Goal: Task Accomplishment & Management: Manage account settings

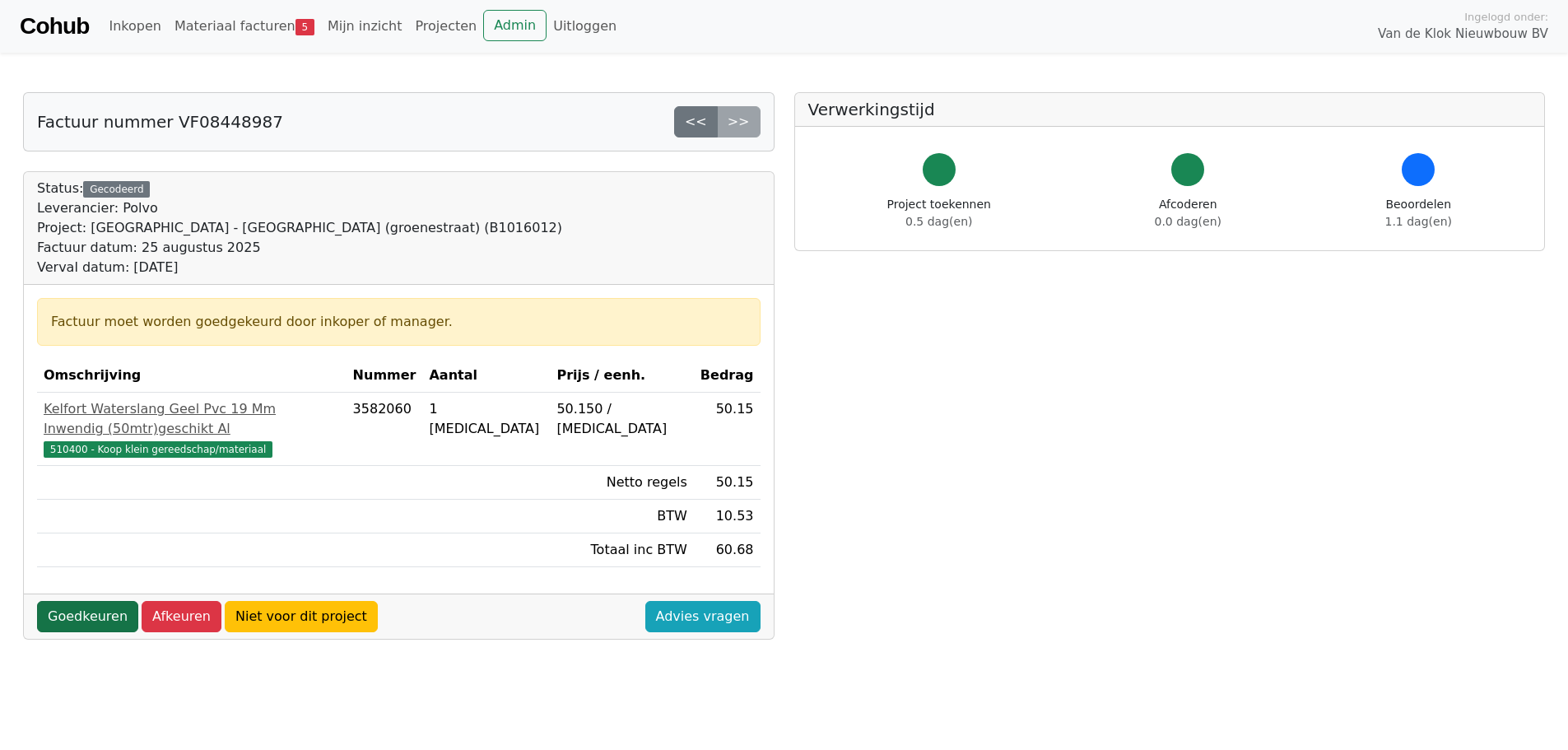
click at [111, 601] on link "Goedkeuren" at bounding box center [87, 617] width 101 height 31
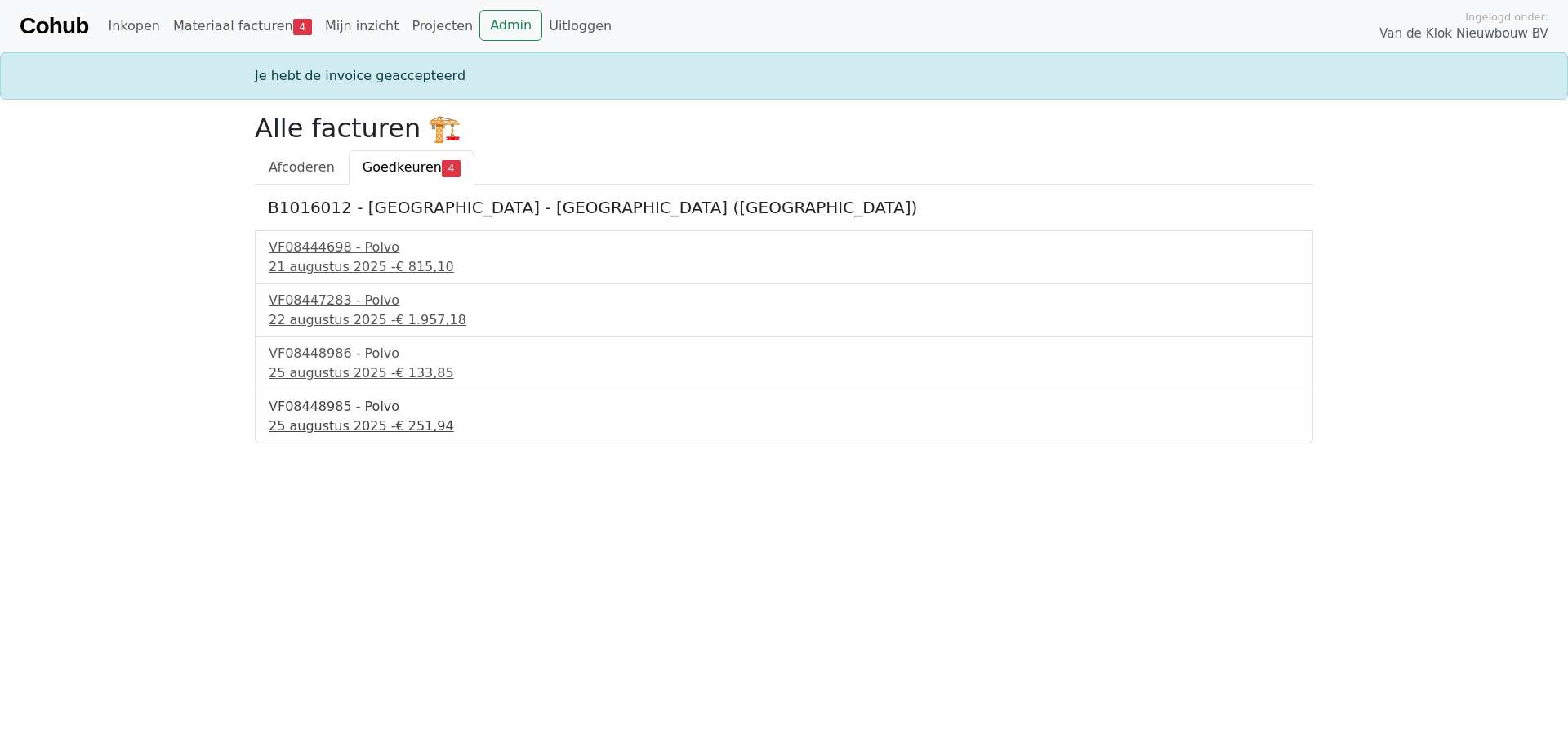
click at [312, 405] on div "VF08448985 - Polvo" at bounding box center [783, 407] width 1030 height 20
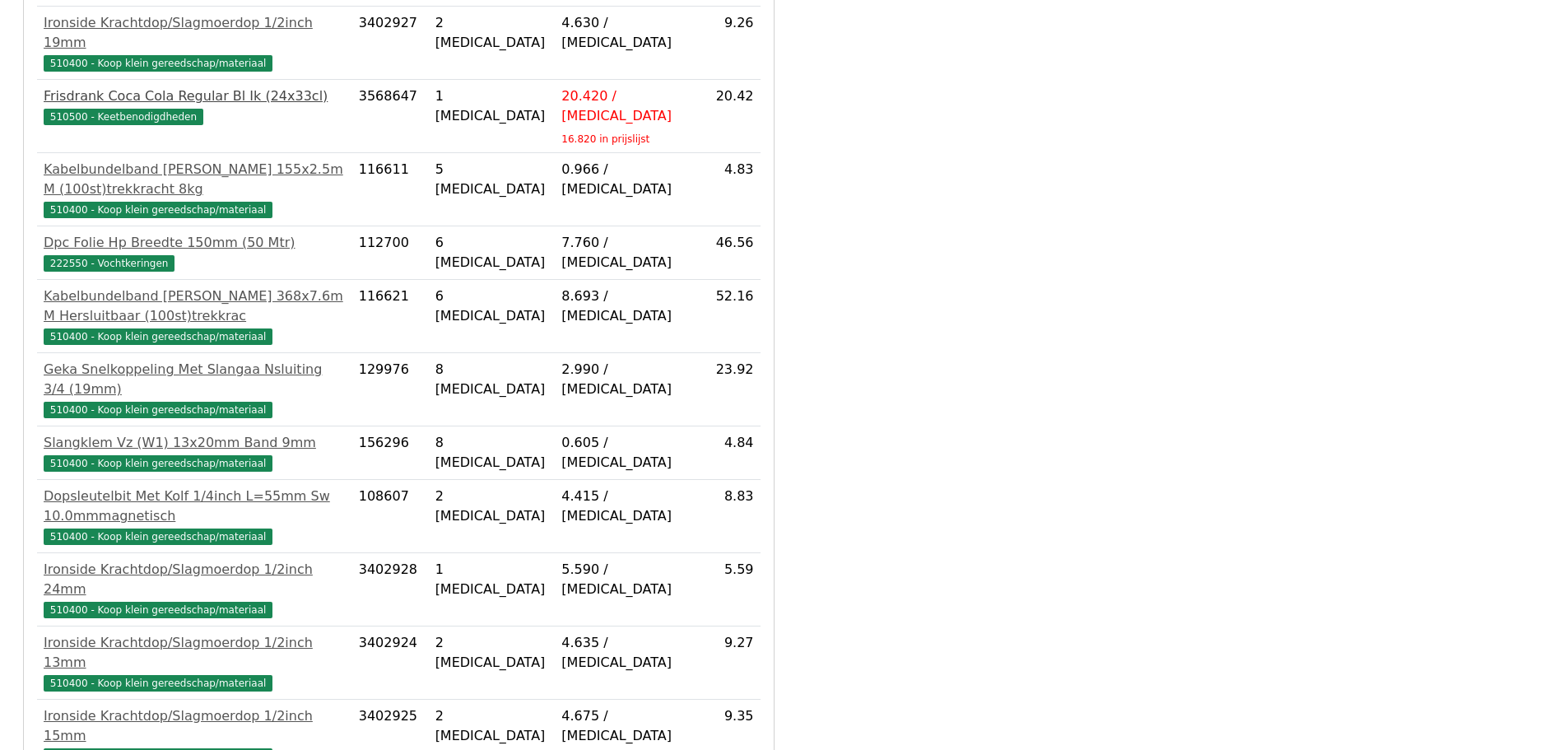
scroll to position [571, 0]
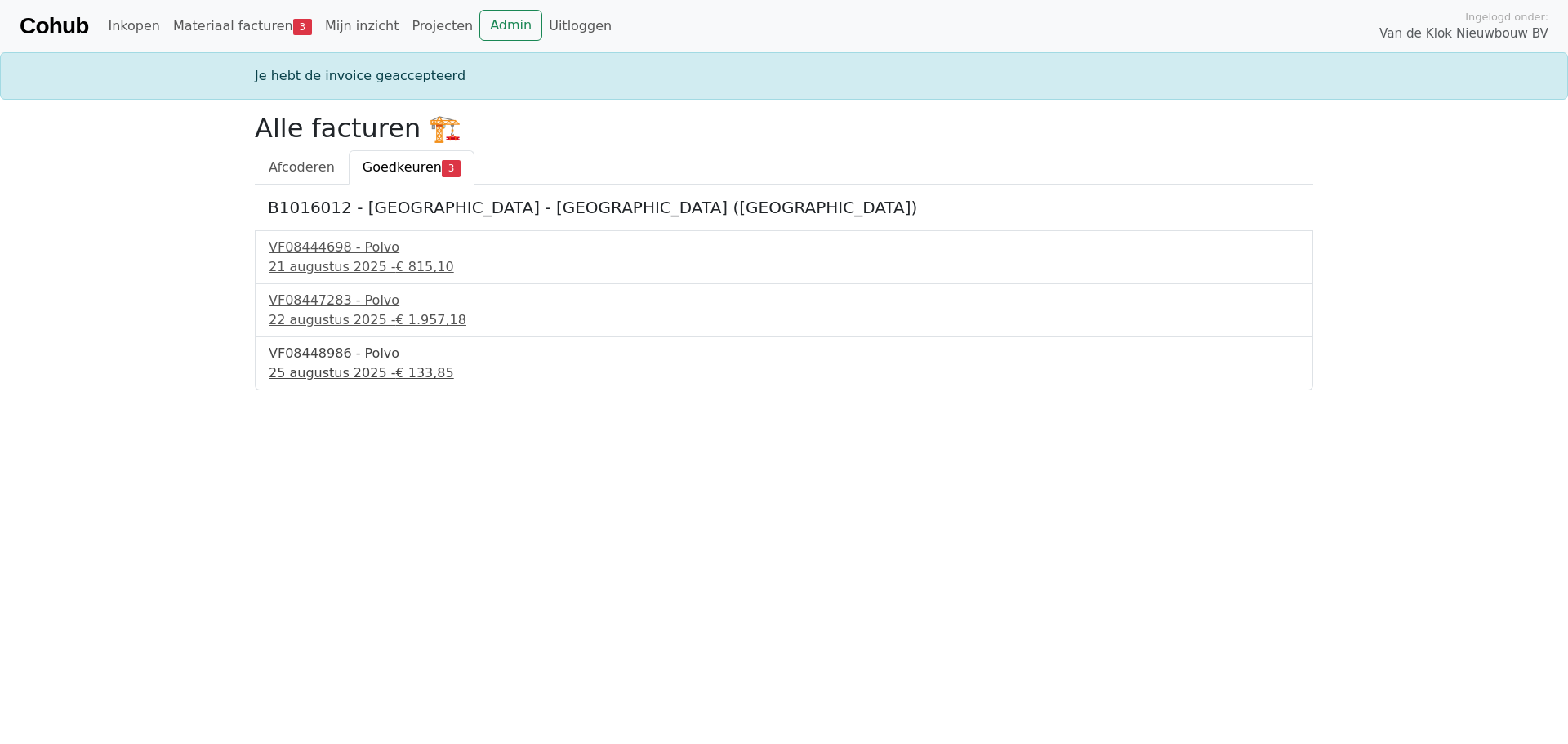
click at [333, 361] on div "VF08448986 - Polvo" at bounding box center [783, 354] width 1030 height 20
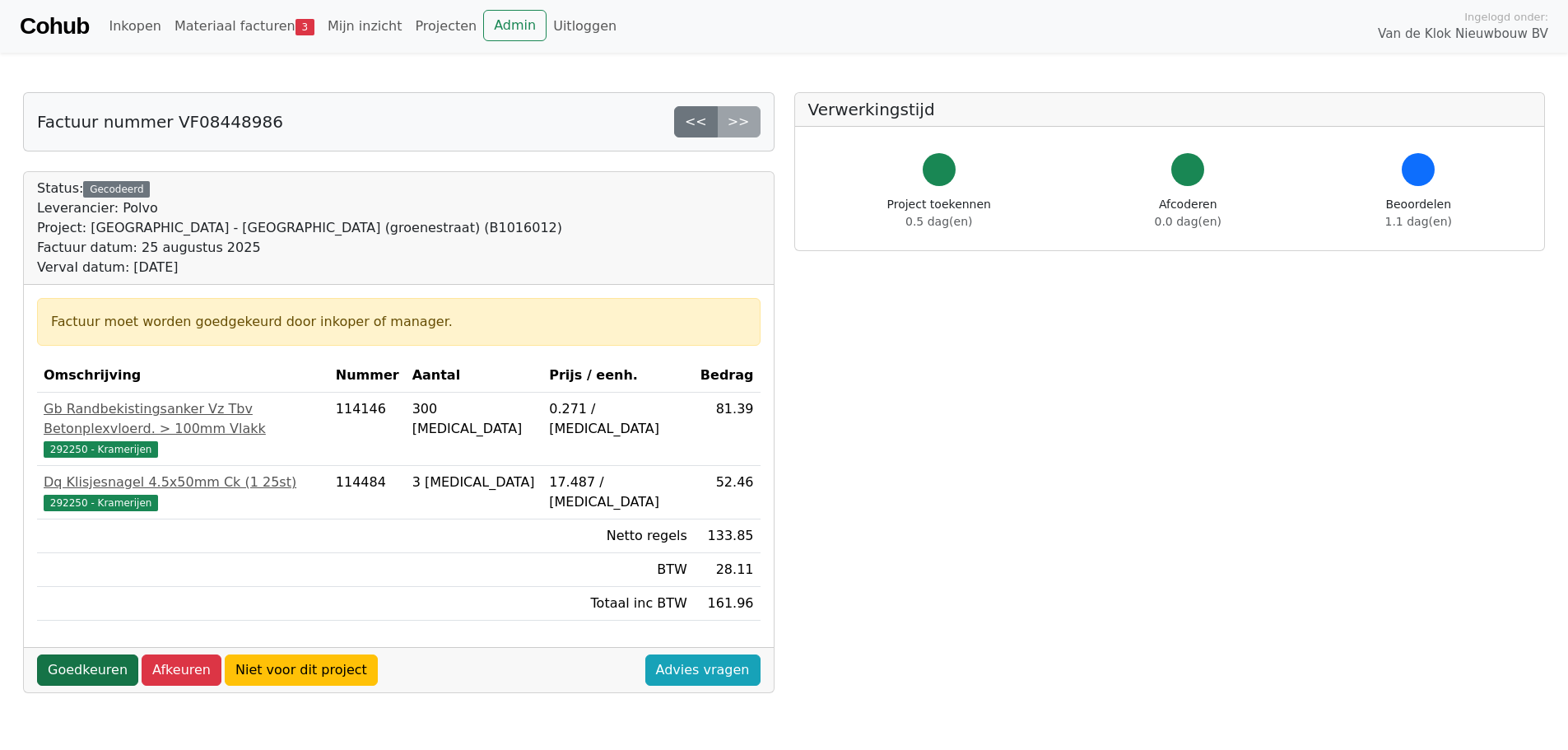
click at [71, 655] on link "Goedkeuren" at bounding box center [87, 670] width 101 height 31
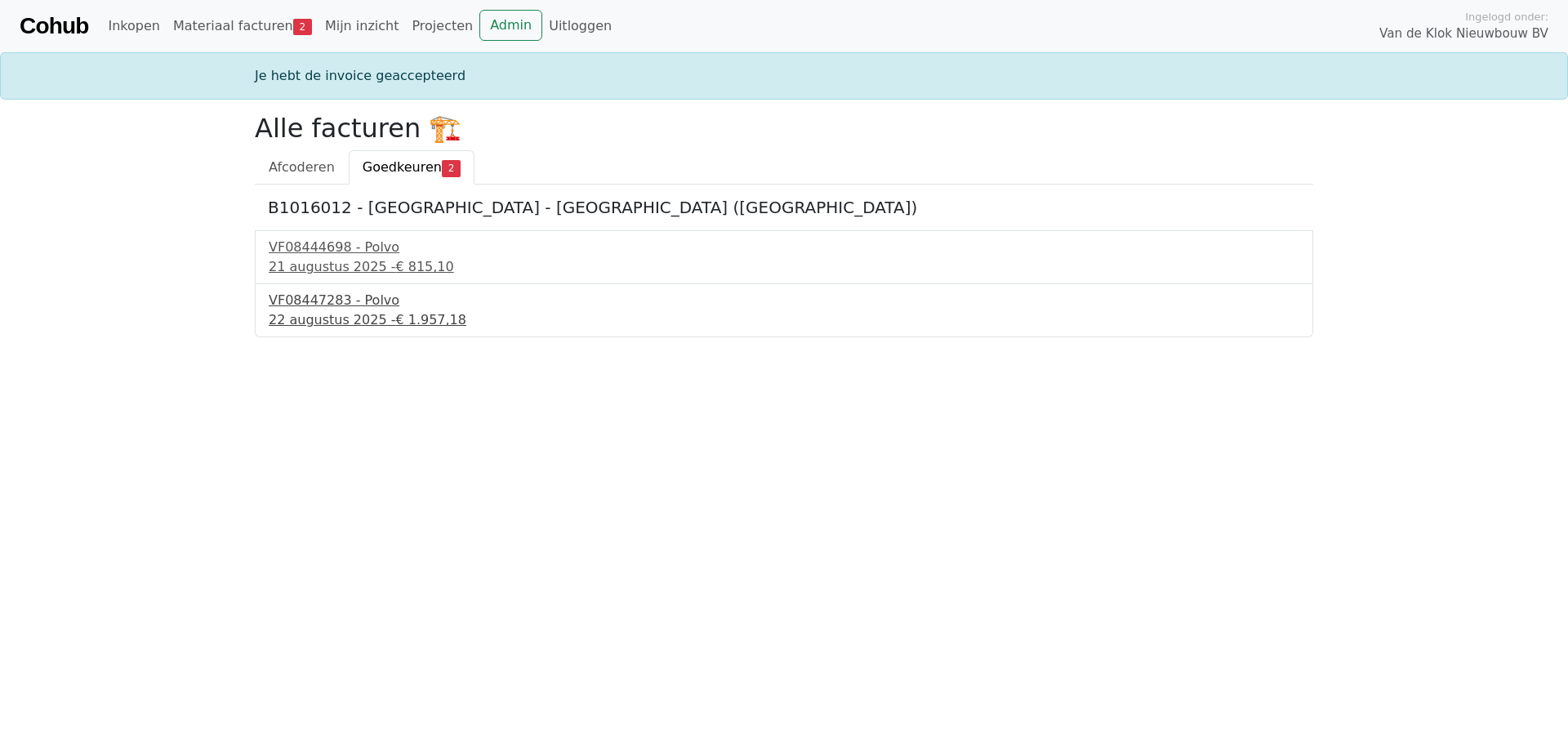
click at [343, 317] on div "22 augustus 2025 - € 1.957,18" at bounding box center [783, 320] width 1030 height 20
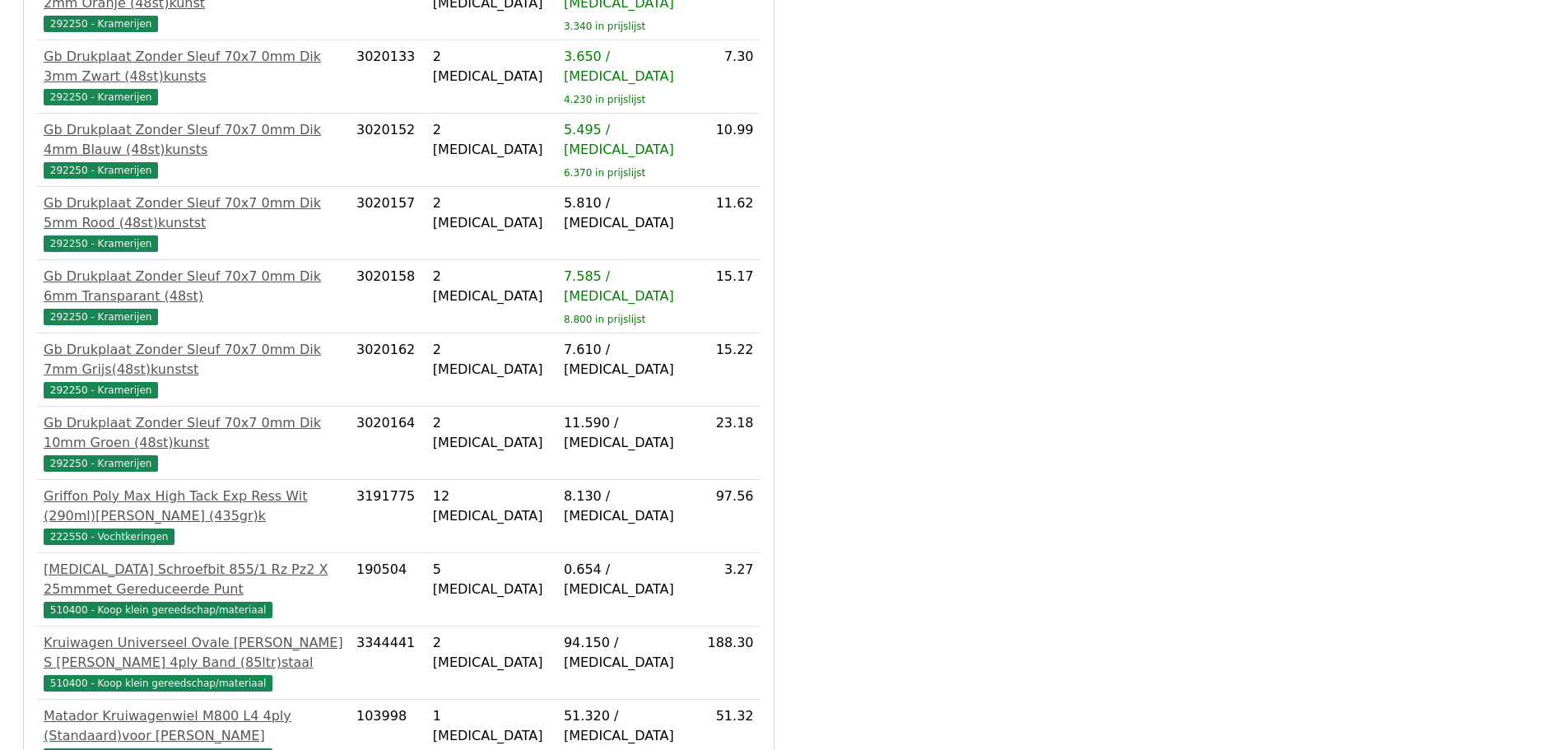
scroll to position [1428, 0]
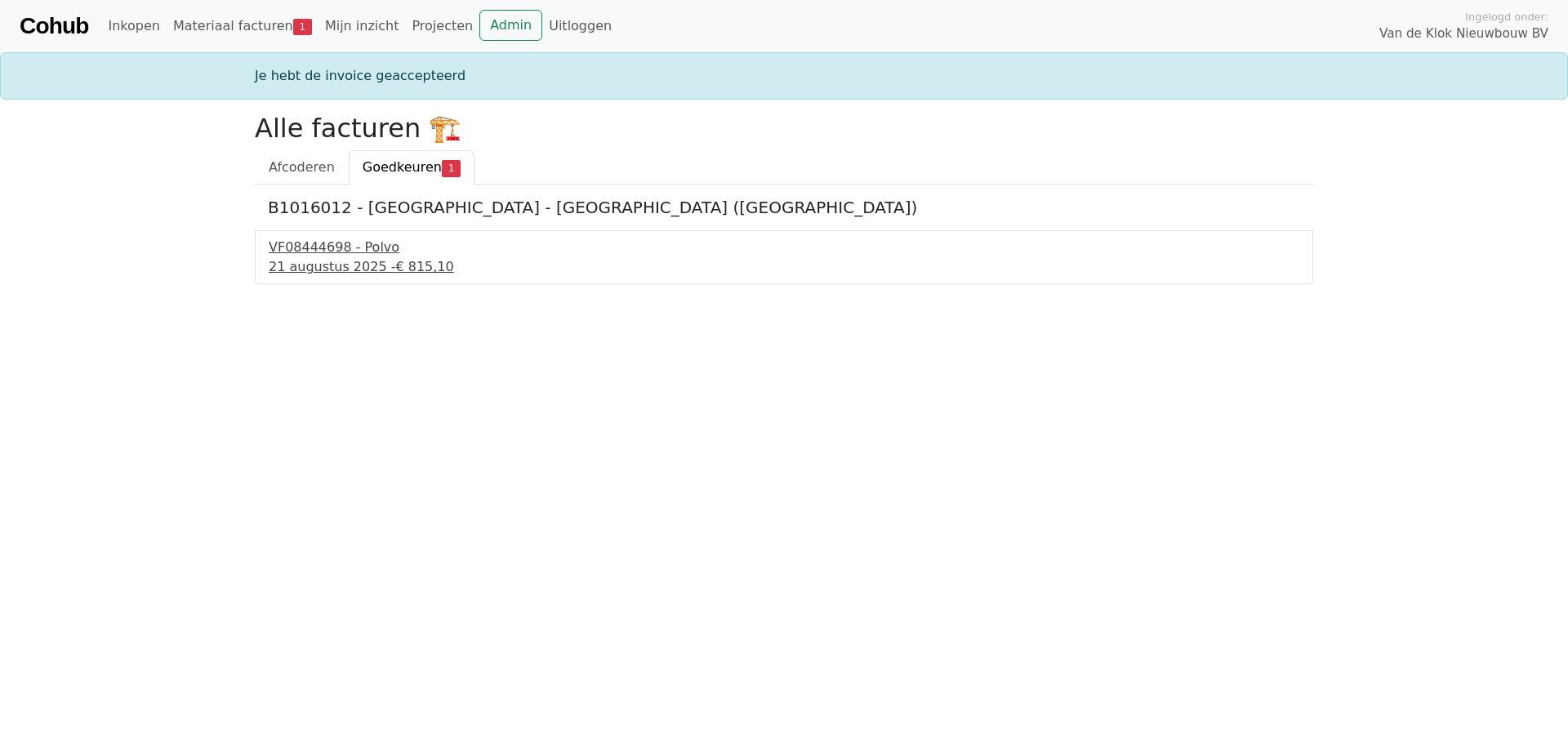
click at [312, 261] on div "[DATE] - € 815,10" at bounding box center [783, 267] width 1030 height 20
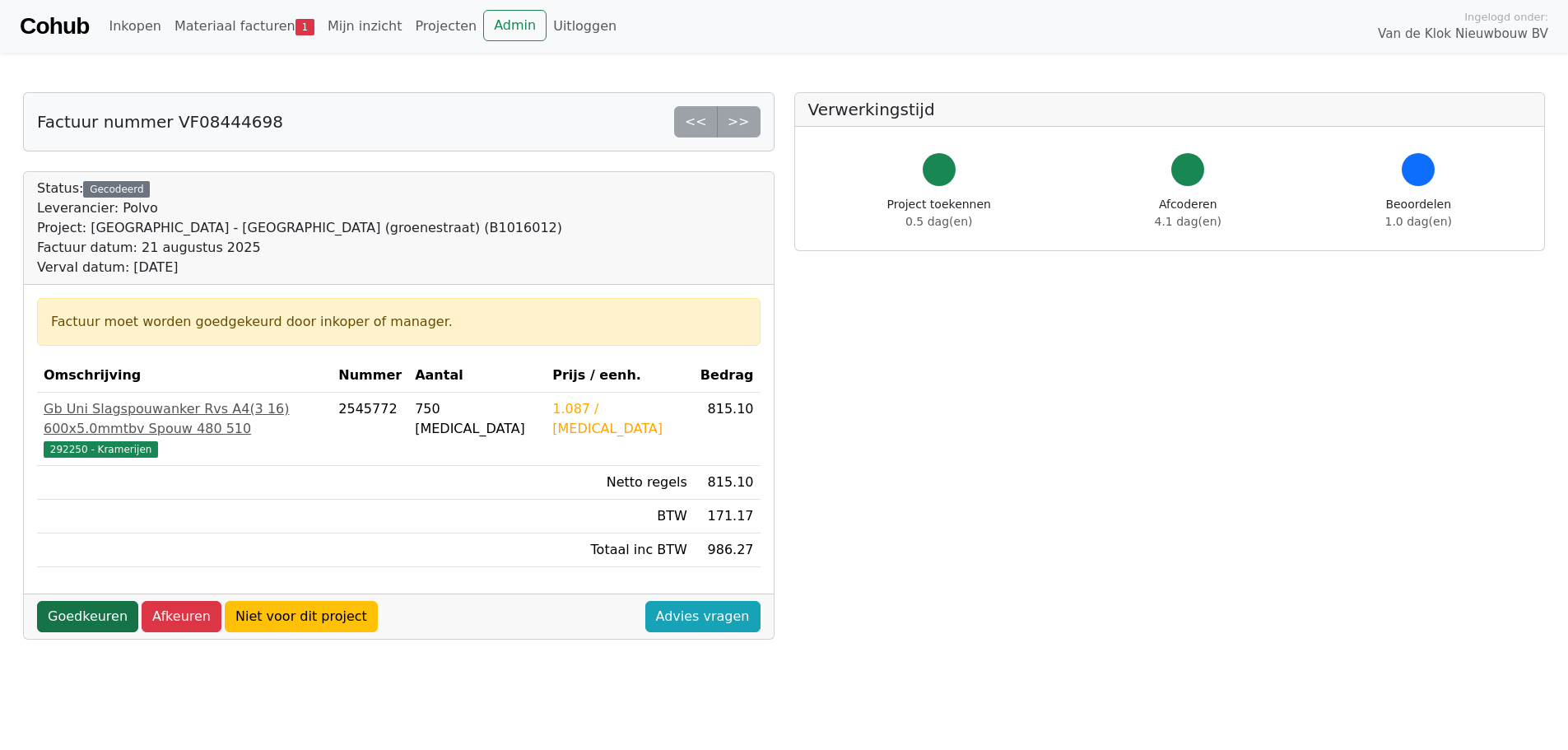
click at [88, 601] on link "Goedkeuren" at bounding box center [87, 617] width 101 height 31
